Goal: Task Accomplishment & Management: Use online tool/utility

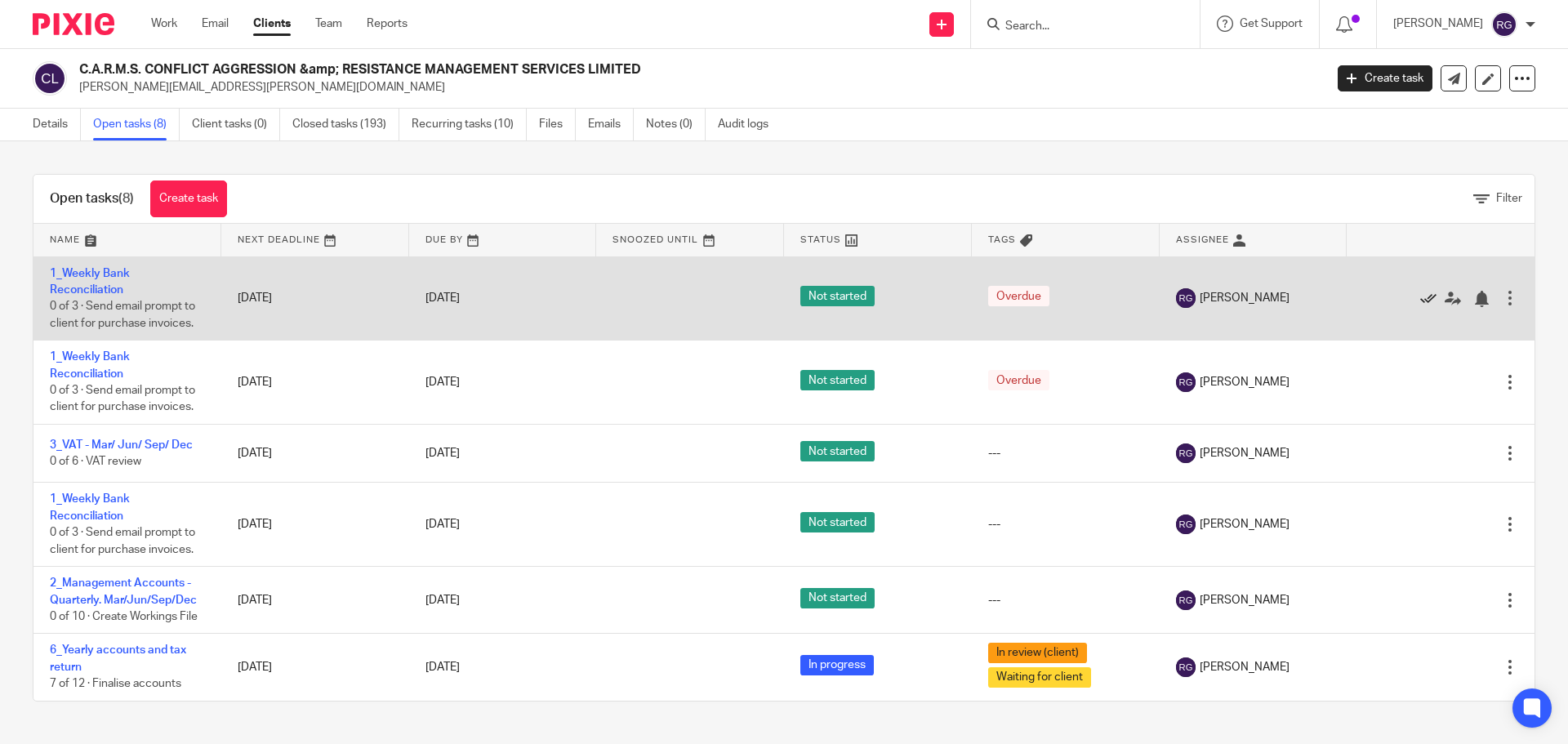
click at [1421, 297] on icon at bounding box center [1429, 298] width 16 height 16
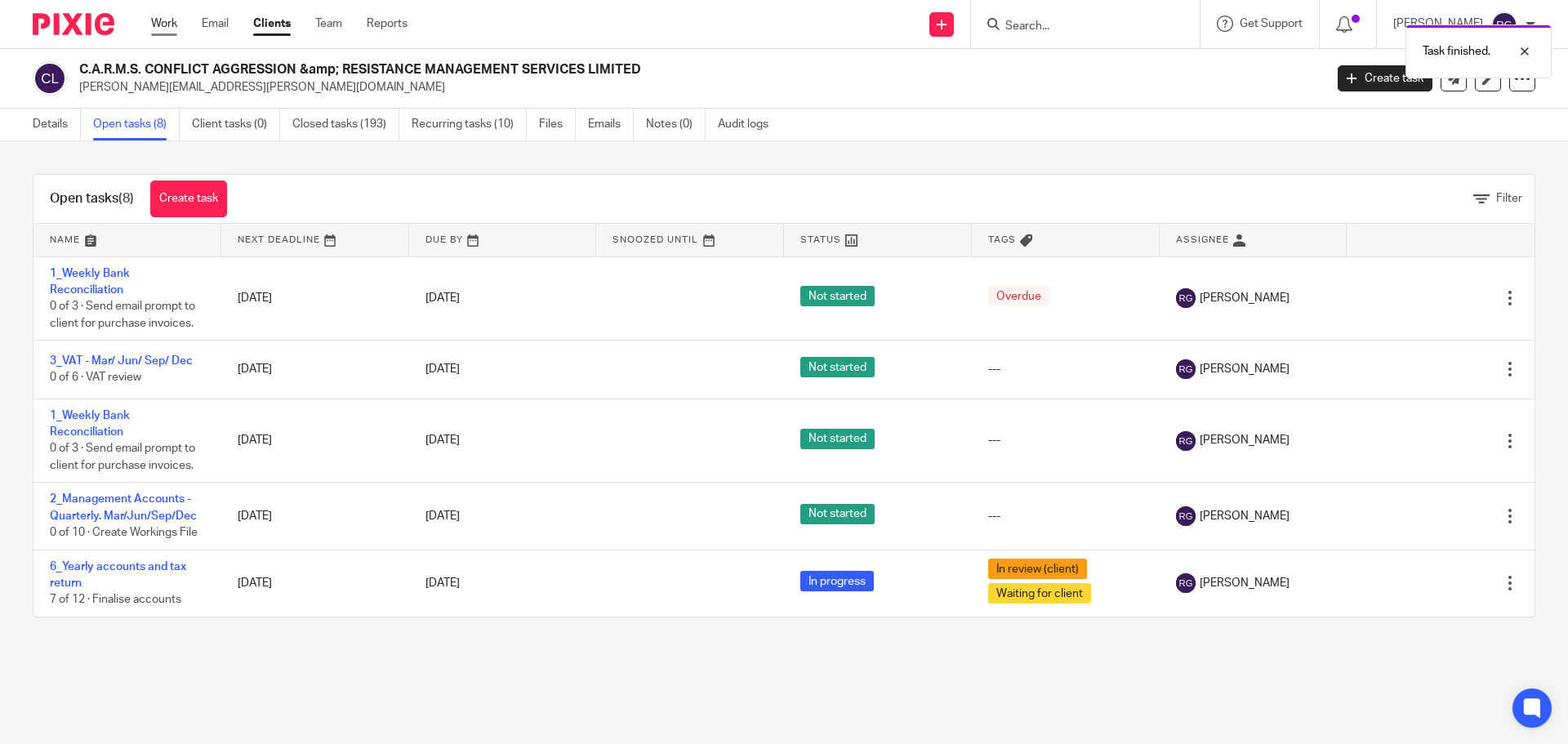
click at [161, 17] on link "Work" at bounding box center [164, 23] width 26 height 16
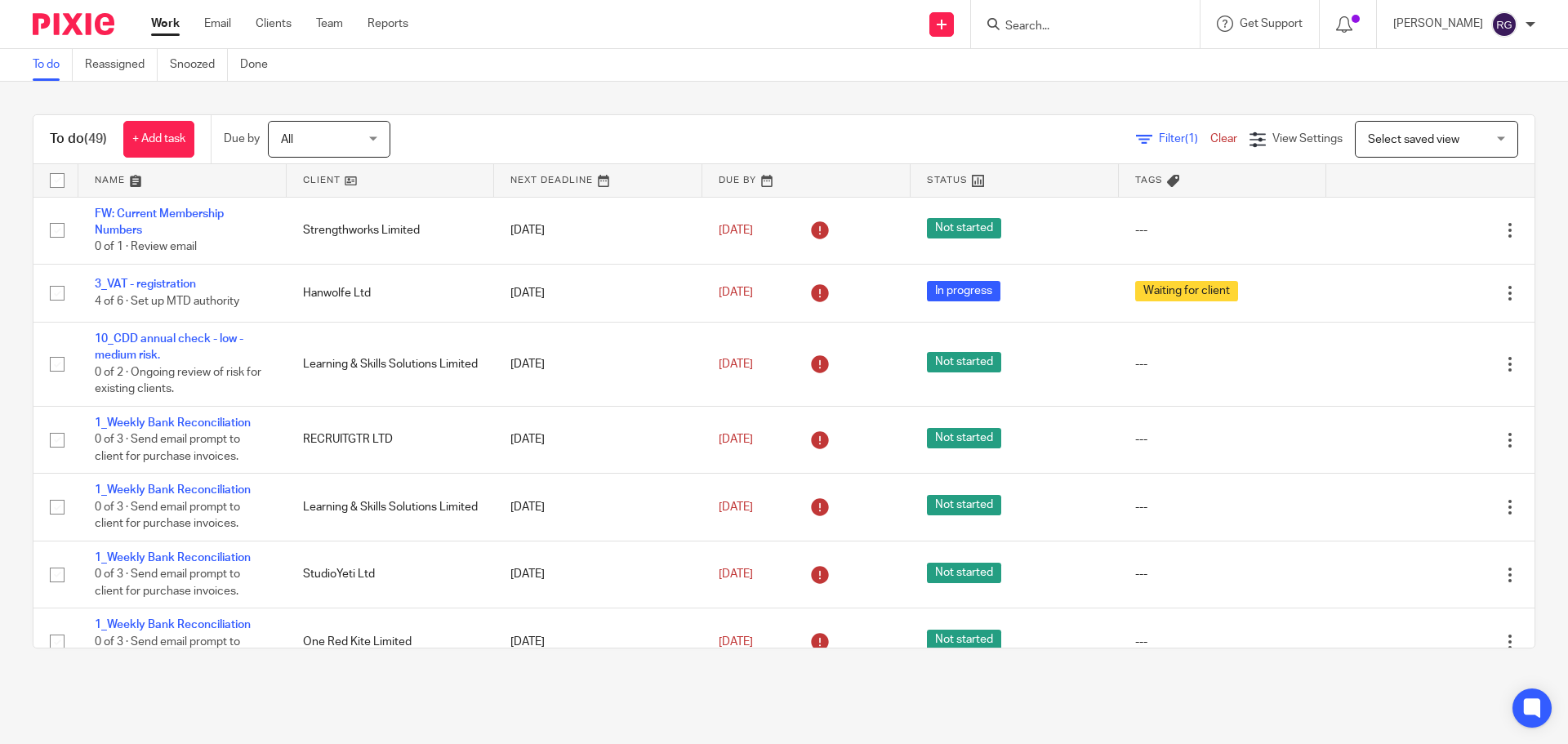
click at [166, 21] on link "Work" at bounding box center [166, 23] width 29 height 16
